Goal: Information Seeking & Learning: Learn about a topic

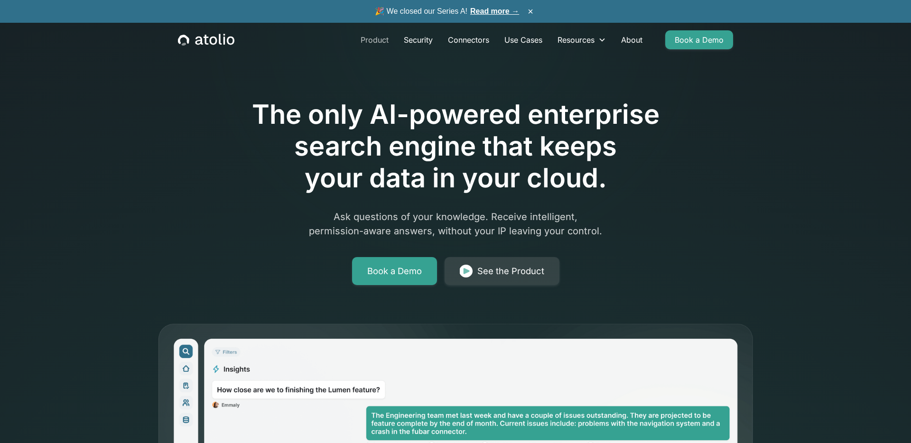
click at [368, 41] on link "Product" at bounding box center [374, 39] width 43 height 19
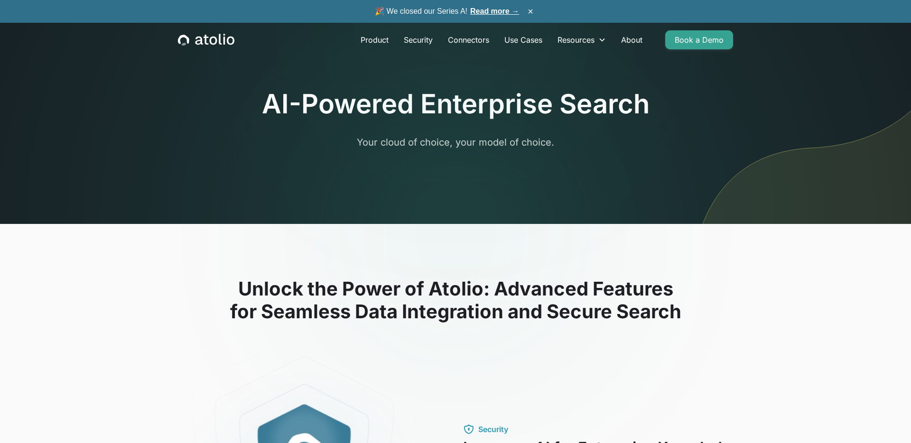
click at [230, 40] on icon "home" at bounding box center [206, 40] width 56 height 12
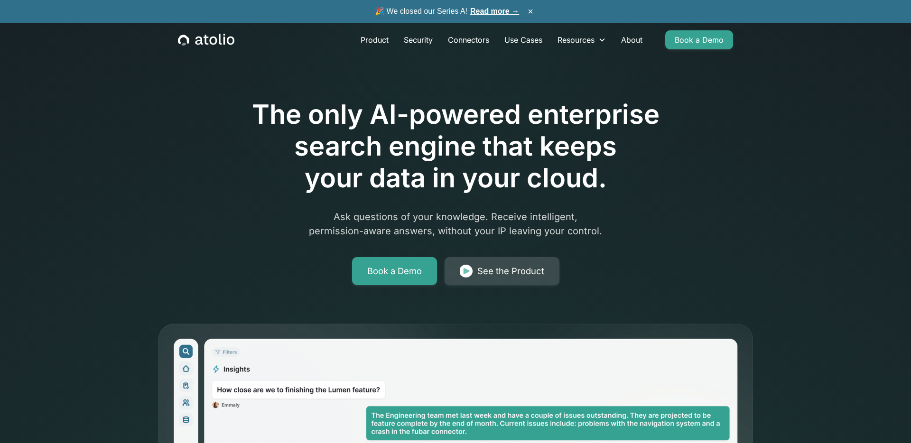
click at [508, 275] on div "See the Product" at bounding box center [510, 271] width 67 height 13
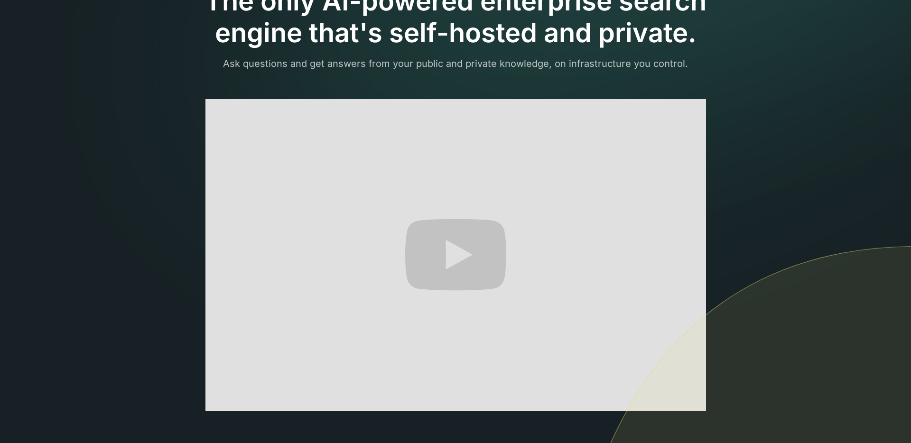
scroll to position [96, 0]
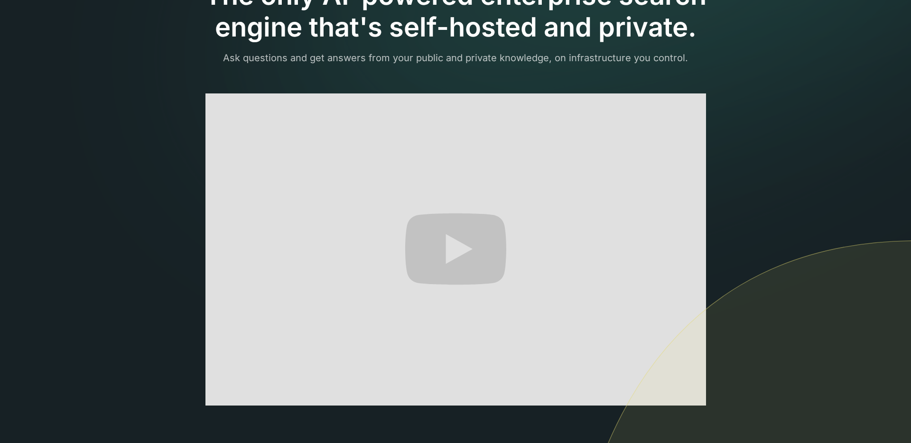
click at [590, 298] on img at bounding box center [737, 417] width 347 height 355
click at [735, 212] on div "The only AI-powered enterprise search engine that's self-hosted and private. As…" at bounding box center [456, 288] width 578 height 616
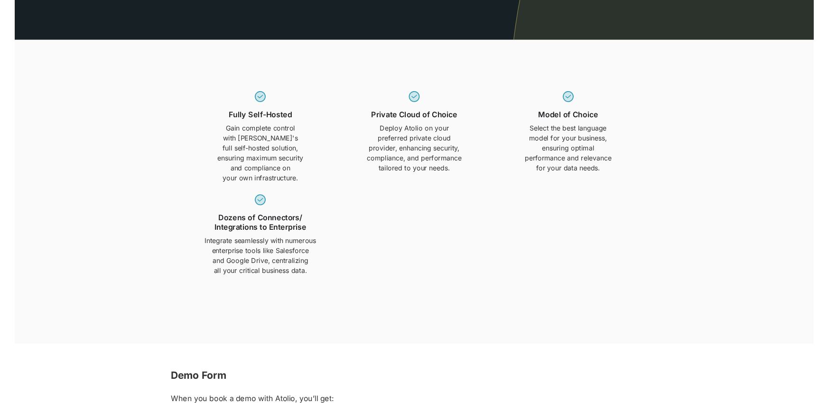
scroll to position [647, 0]
